Goal: Information Seeking & Learning: Learn about a topic

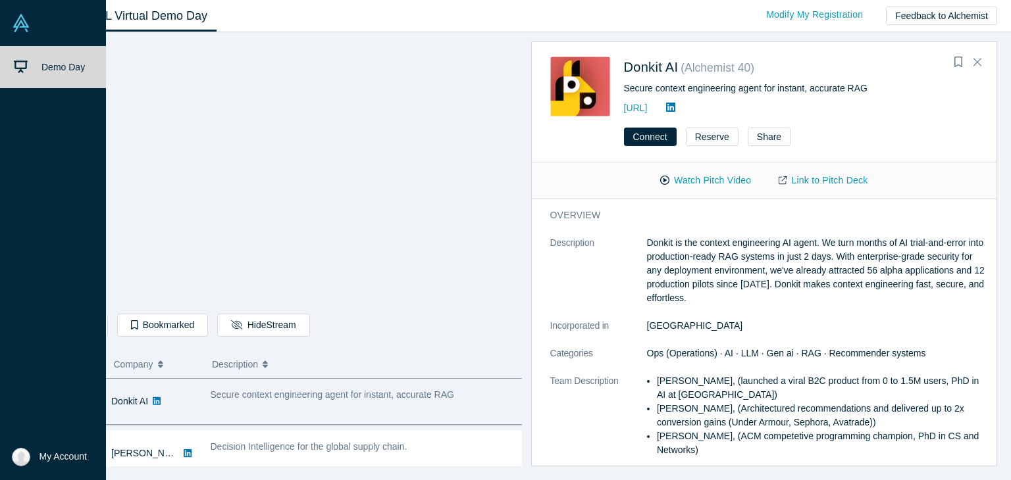
click at [20, 32] on link at bounding box center [53, 23] width 106 height 46
